Goal: Subscribe to service/newsletter

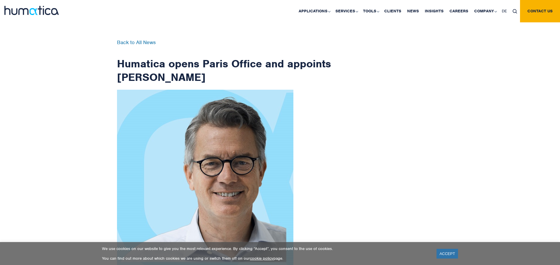
scroll to position [938, 0]
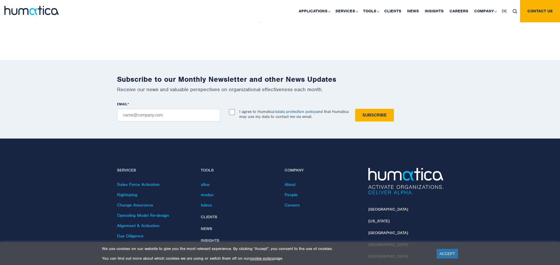
checkbox input "true"
type input "[EMAIL_ADDRESS][DOMAIN_NAME]"
click at [355, 109] on input "Subscribe" at bounding box center [374, 115] width 39 height 13
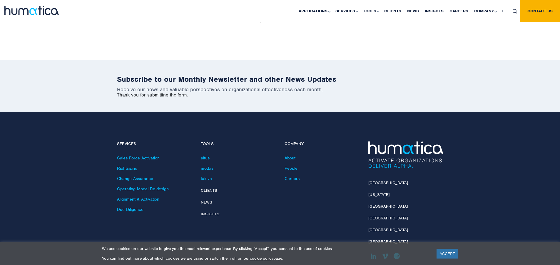
scroll to position [911, 0]
